Goal: Task Accomplishment & Management: Complete application form

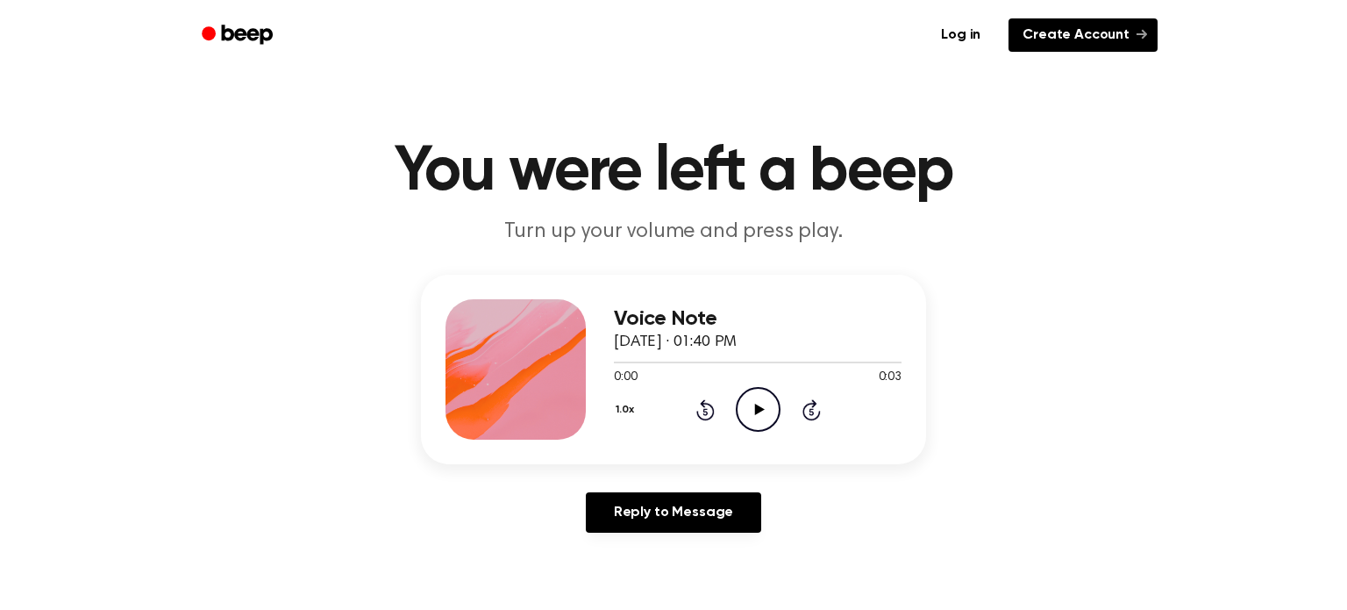
click at [1076, 41] on link "Create Account" at bounding box center [1083, 34] width 149 height 33
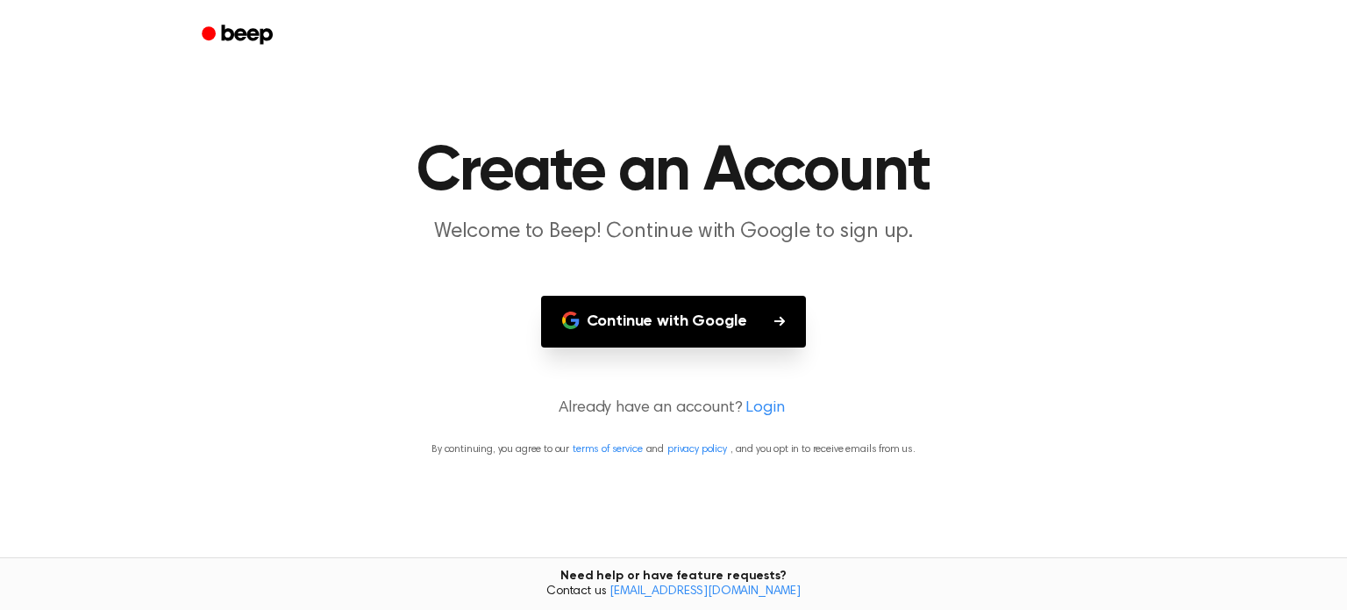
click at [691, 340] on button "Continue with Google" at bounding box center [674, 322] width 266 height 52
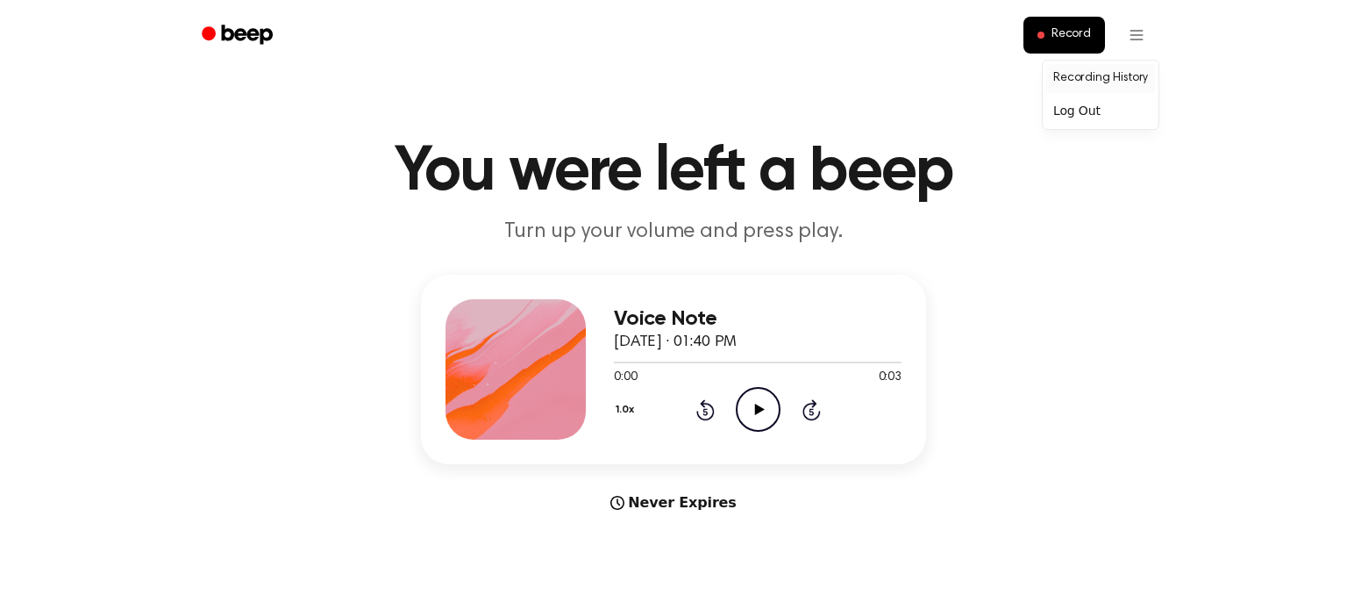
click at [1124, 81] on link "Recording History" at bounding box center [1100, 78] width 109 height 29
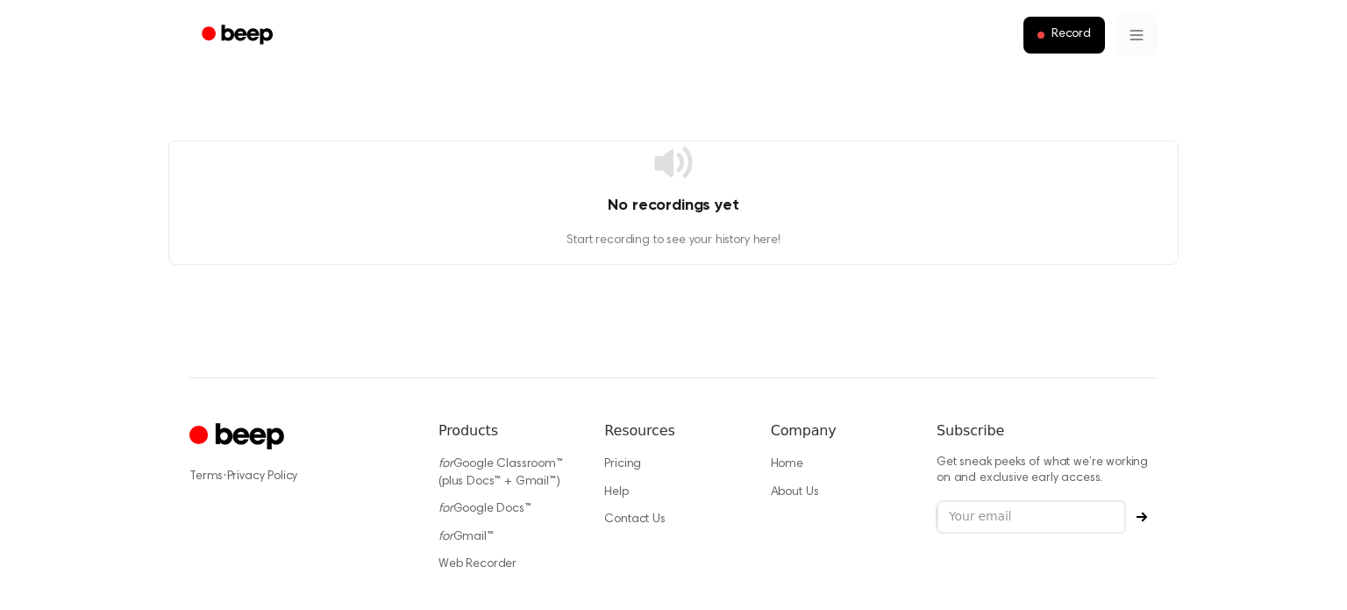
click at [1133, 32] on html "Record No recordings yet Start recording to see your history here! ⚠️ We are ex…" at bounding box center [673, 355] width 1347 height 711
click at [1132, 32] on html "Record No recordings yet Start recording to see your history here! ⚠️ We are ex…" at bounding box center [673, 355] width 1347 height 711
click at [204, 444] on icon "Cruip" at bounding box center [238, 437] width 99 height 34
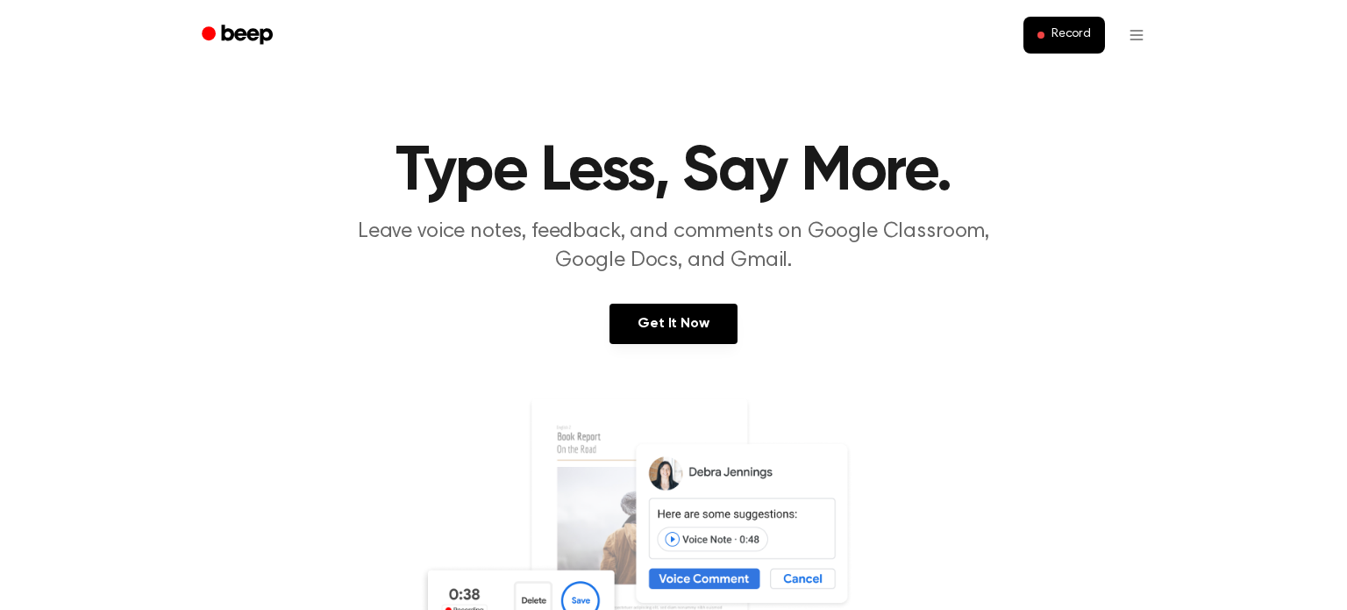
click at [204, 444] on link at bounding box center [673, 564] width 1305 height 337
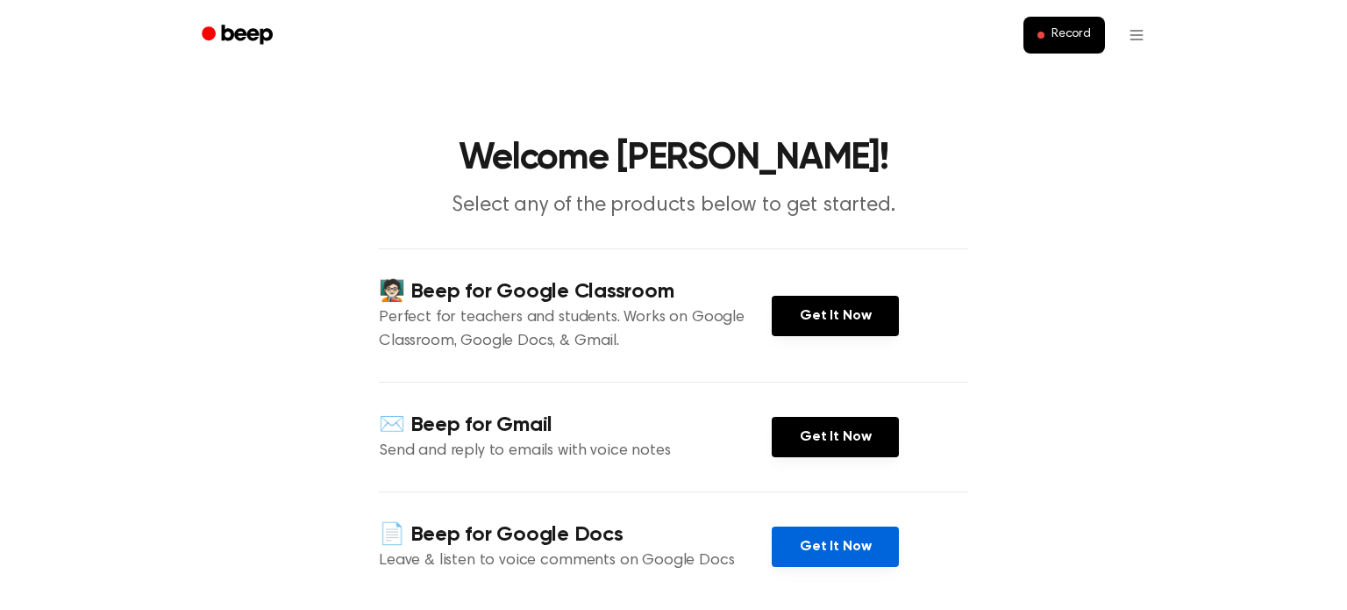
click at [843, 558] on link "Get It Now" at bounding box center [835, 546] width 127 height 40
